Goal: Task Accomplishment & Management: Complete application form

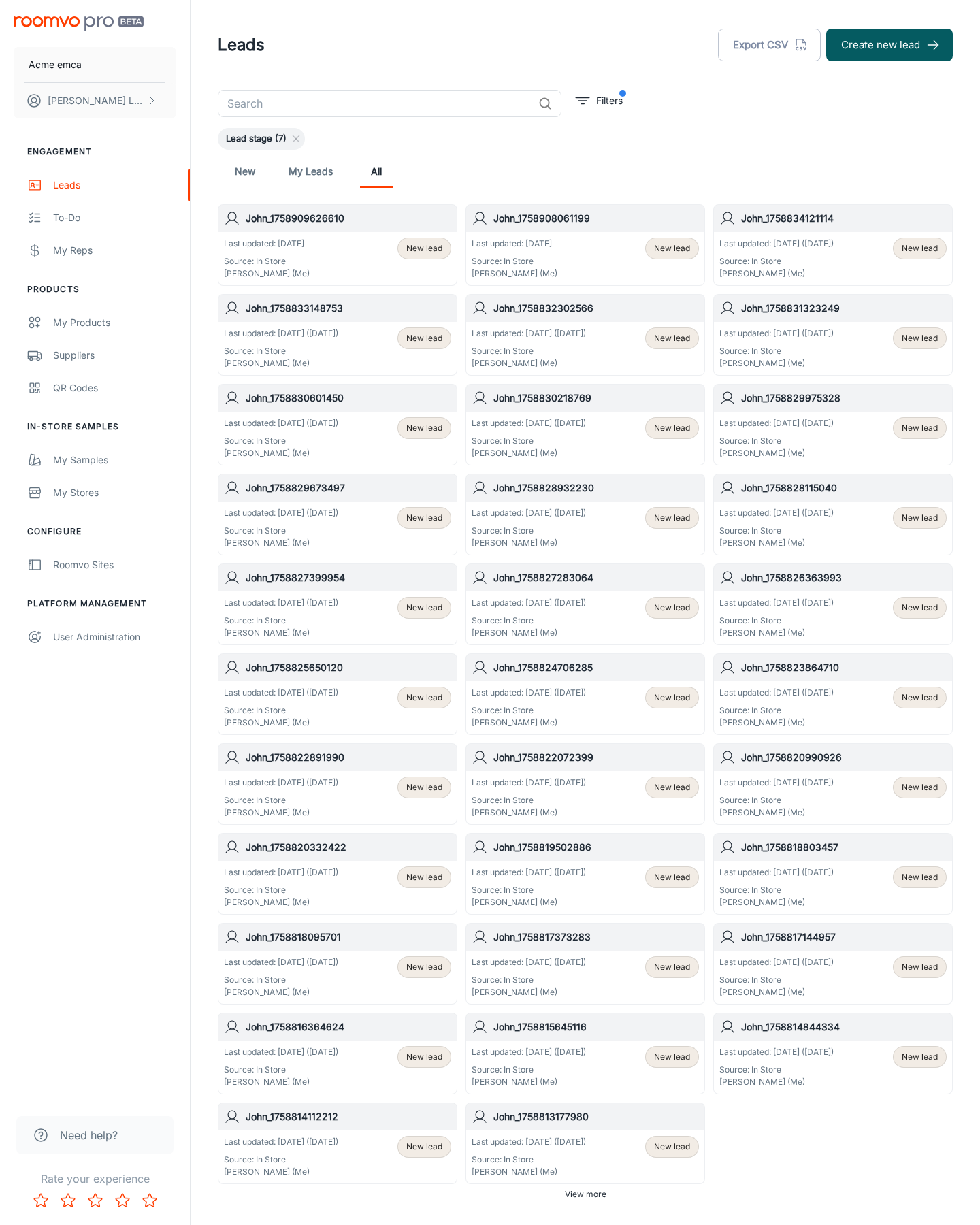
click at [890, 45] on button "Create new lead" at bounding box center [890, 45] width 126 height 32
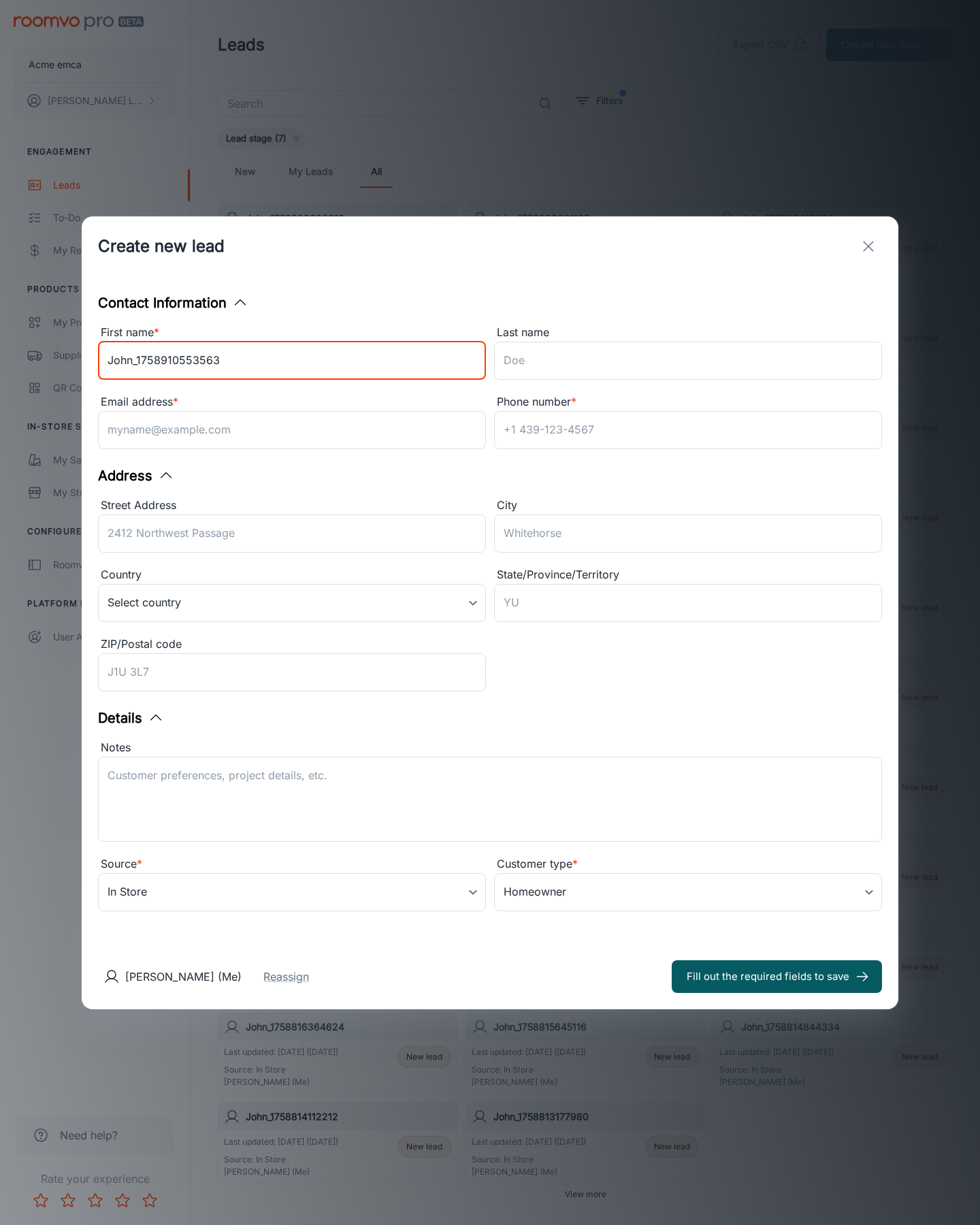
type input "John_1758910553563"
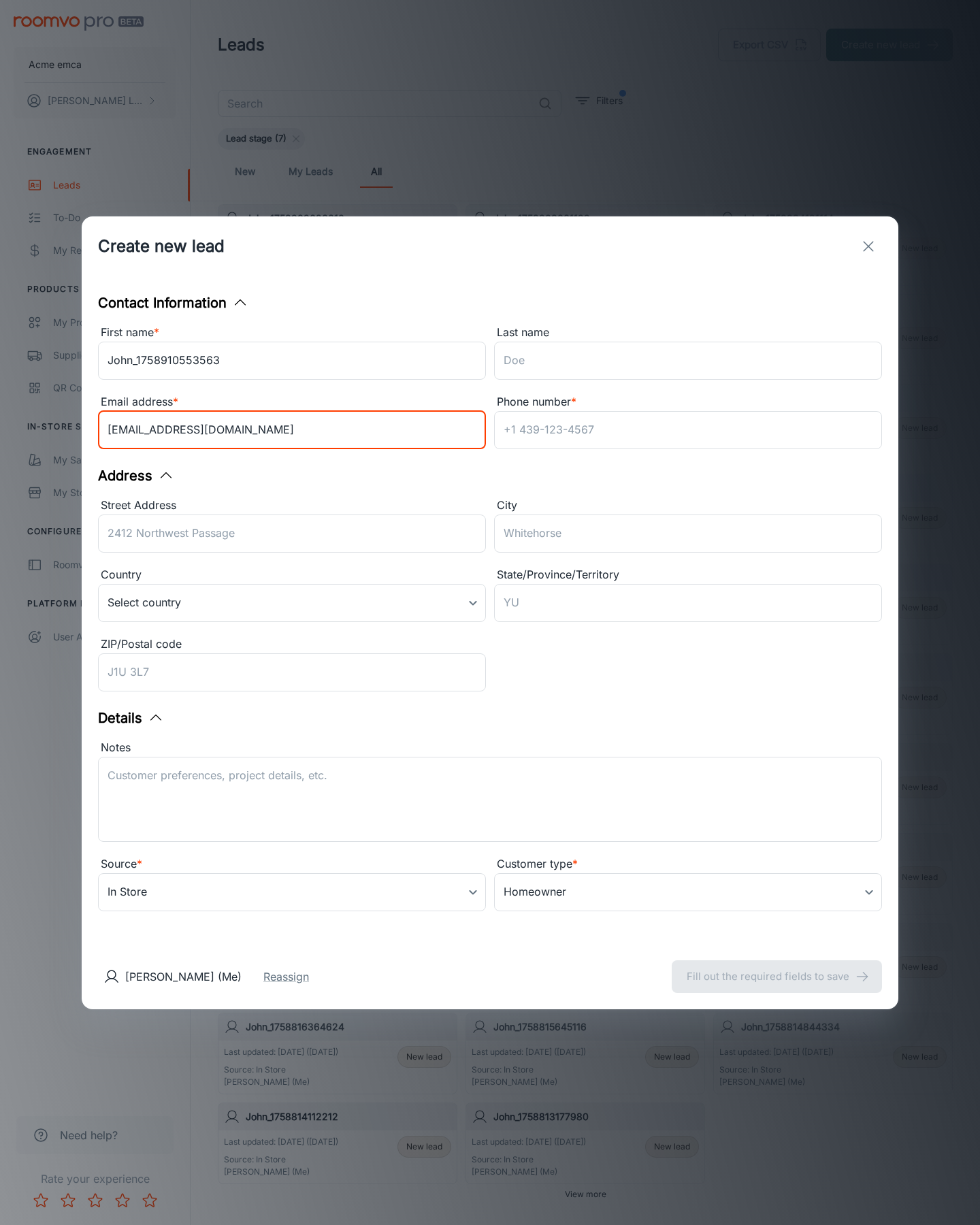
type input "[EMAIL_ADDRESS][DOMAIN_NAME]"
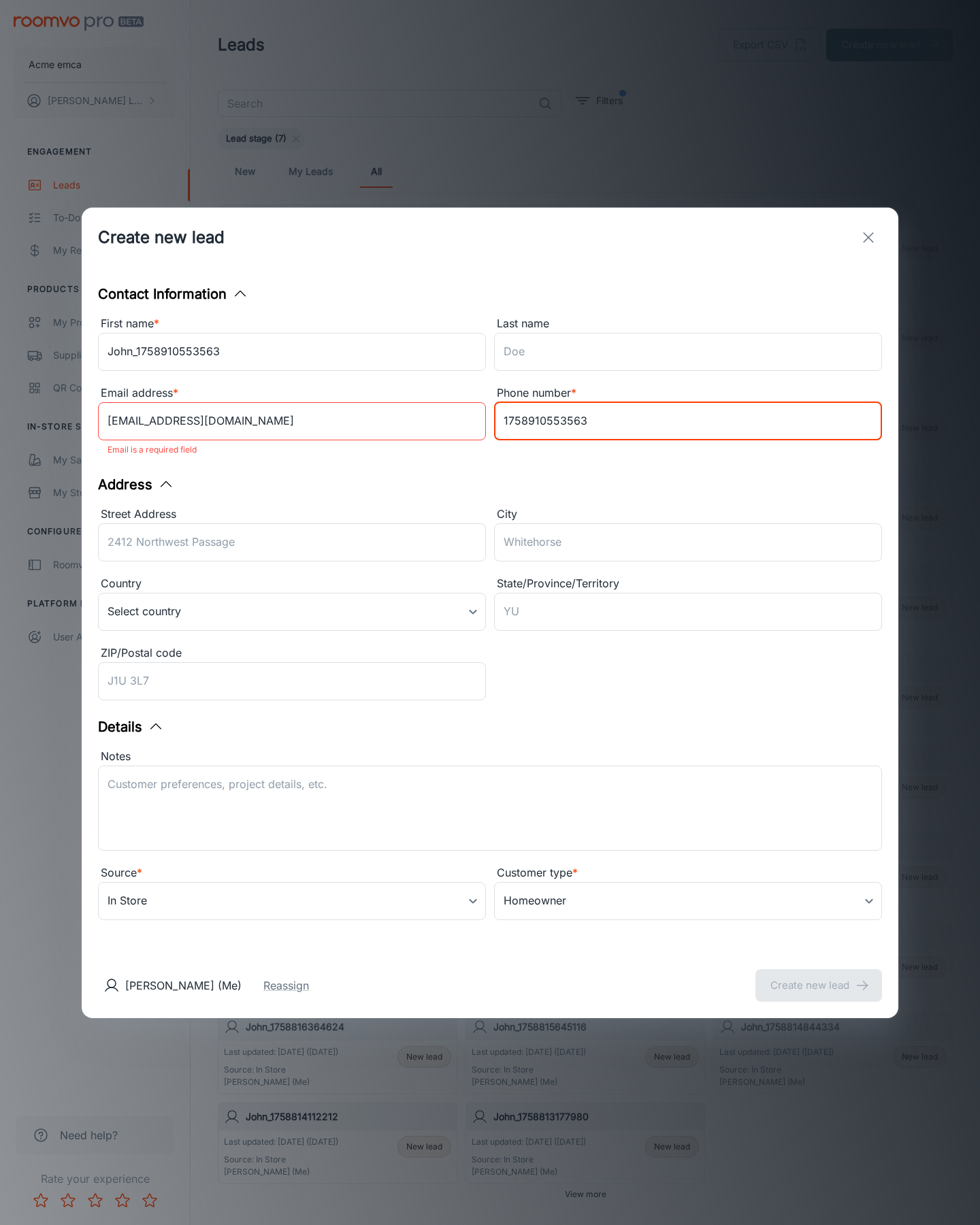
type input "1758910553563"
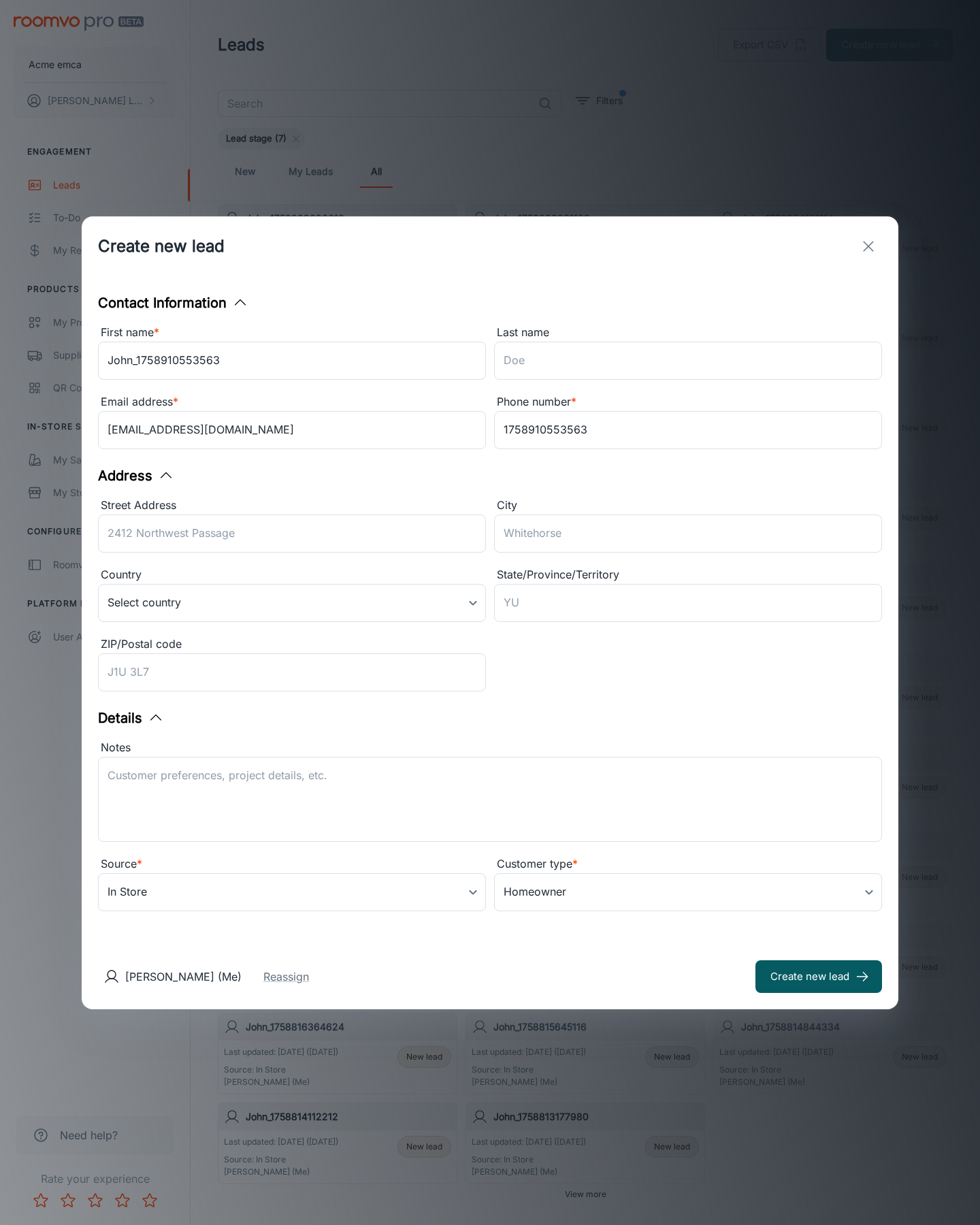
click at [819, 976] on button "Create new lead" at bounding box center [818, 976] width 126 height 32
